Goal: Task Accomplishment & Management: Use online tool/utility

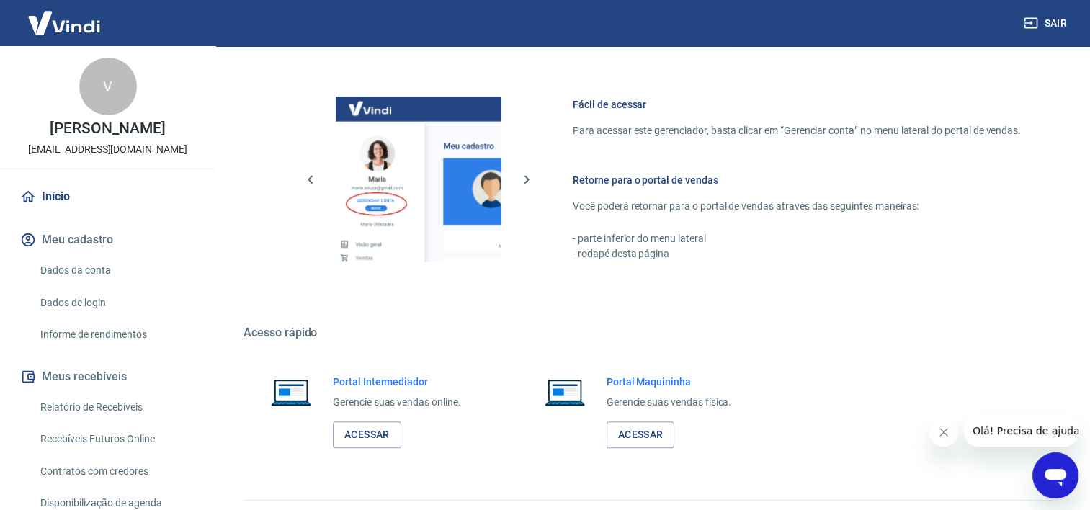
scroll to position [627, 0]
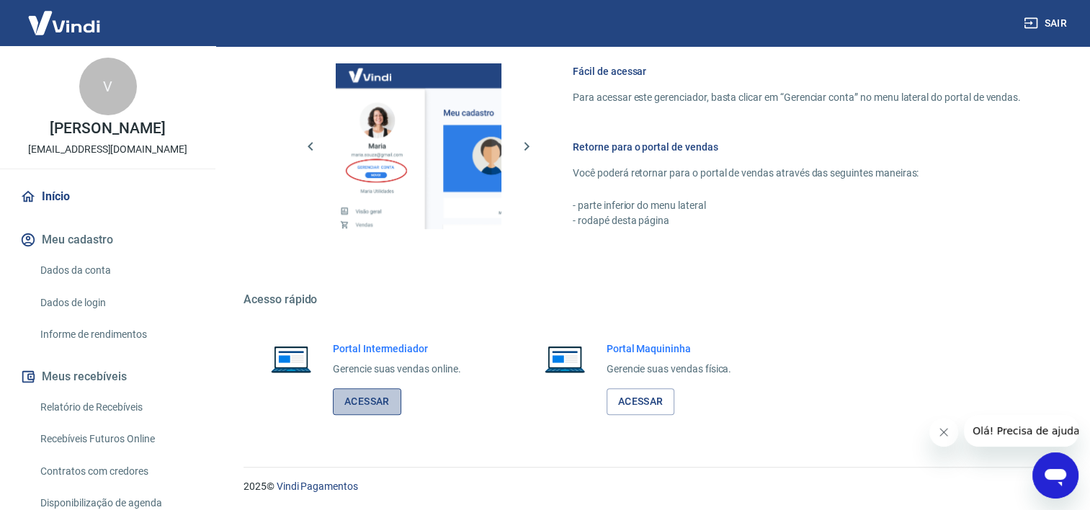
click at [360, 398] on link "Acessar" at bounding box center [367, 401] width 68 height 27
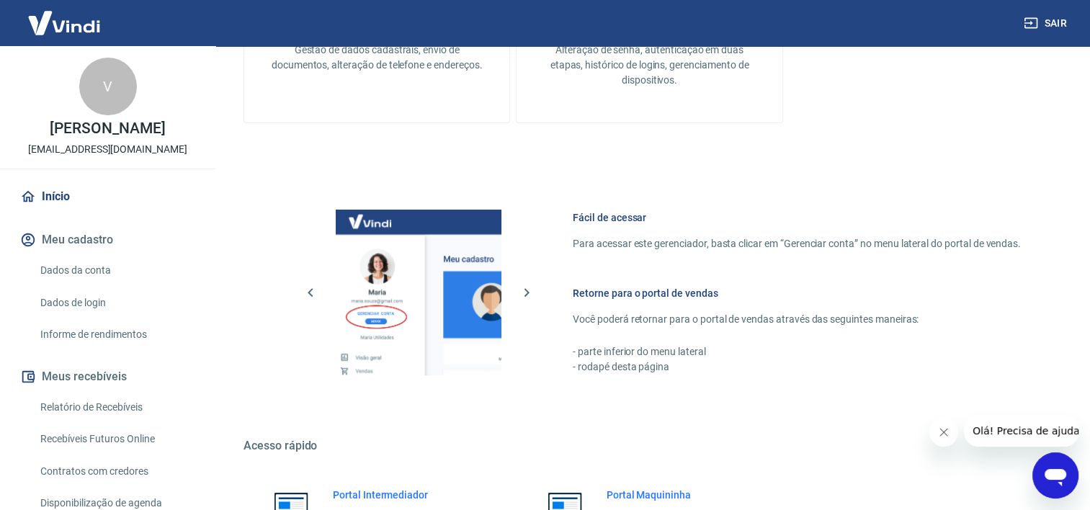
scroll to position [483, 0]
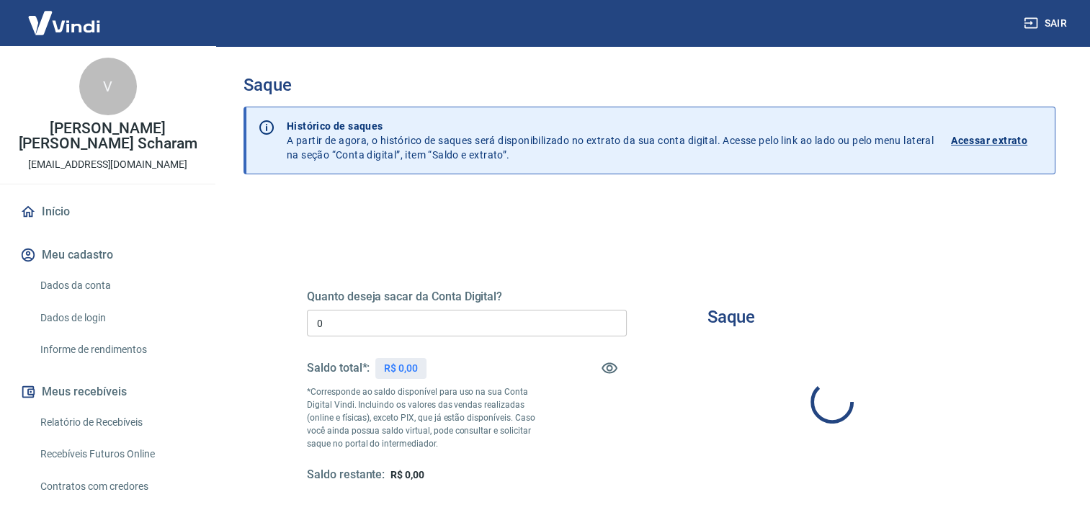
type input "R$ 0,00"
